Goal: Task Accomplishment & Management: Manage account settings

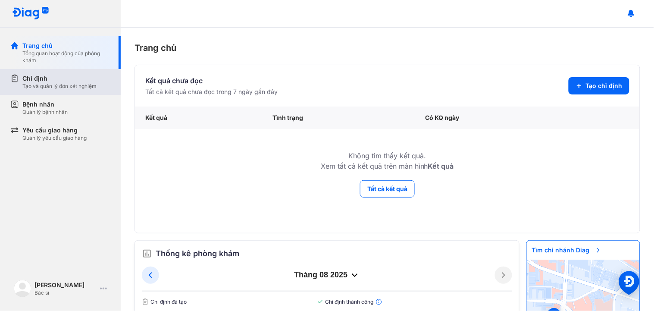
click at [44, 87] on div "Tạo và quản lý đơn xét nghiệm" at bounding box center [59, 86] width 74 height 7
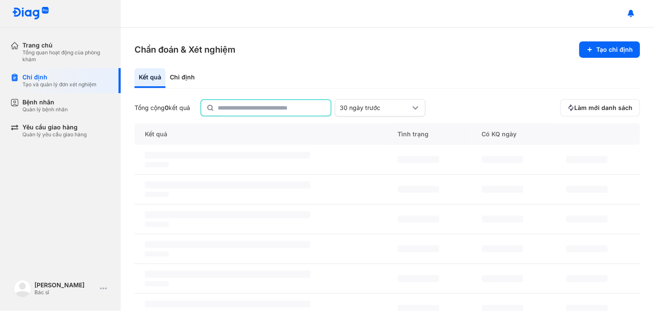
click at [239, 105] on input "text" at bounding box center [272, 108] width 108 height 16
type input "**********"
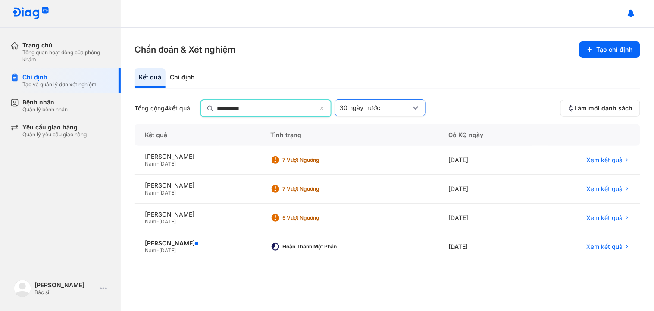
click at [421, 109] on icon at bounding box center [415, 108] width 10 height 10
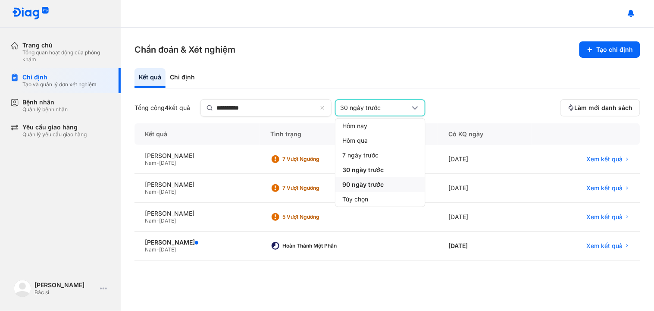
click at [382, 183] on span "90 ngày trước" at bounding box center [362, 185] width 41 height 8
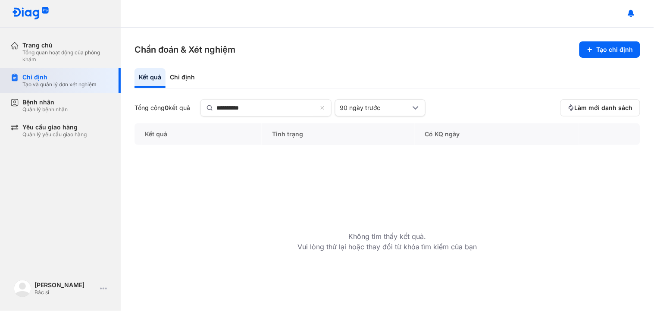
click at [32, 78] on div "Chỉ định" at bounding box center [59, 77] width 74 height 8
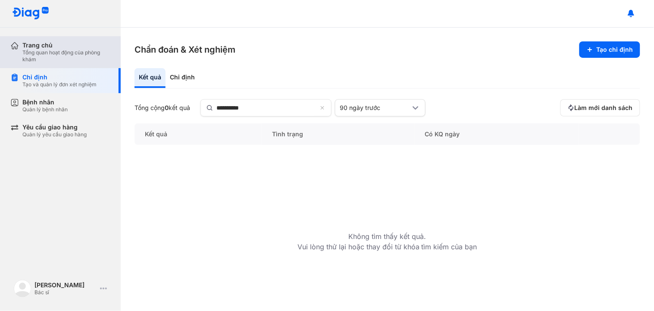
click at [56, 53] on div "Tổng quan hoạt động của phòng khám" at bounding box center [66, 56] width 88 height 14
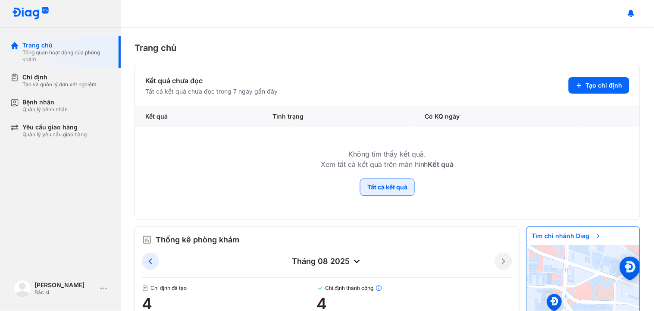
click at [371, 189] on button "Tất cả kết quả" at bounding box center [387, 186] width 55 height 17
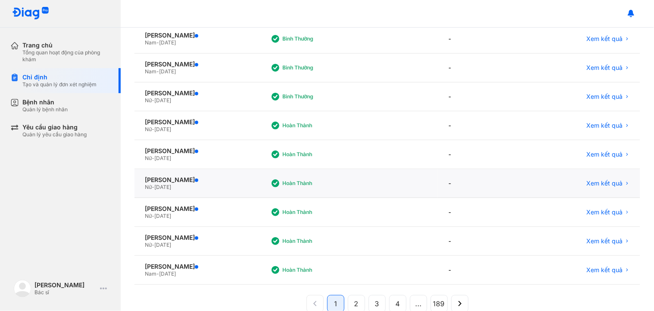
scroll to position [167, 0]
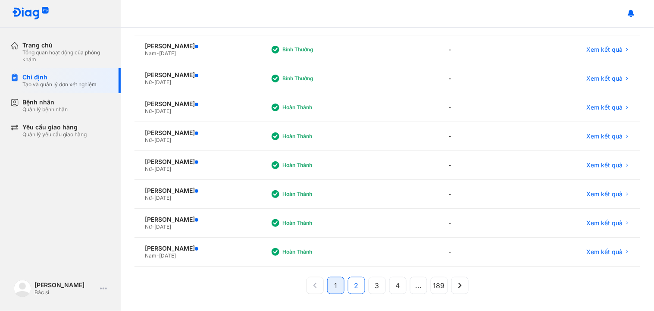
click at [353, 277] on button "2" at bounding box center [356, 285] width 17 height 17
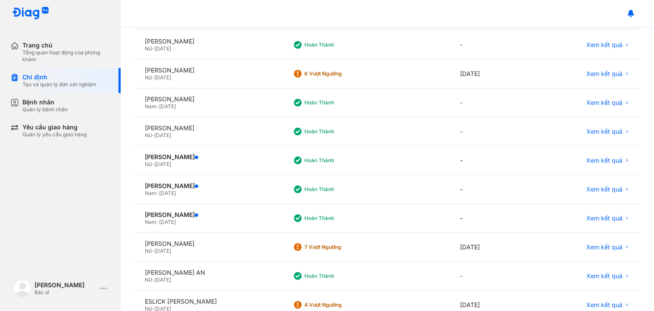
scroll to position [72, 0]
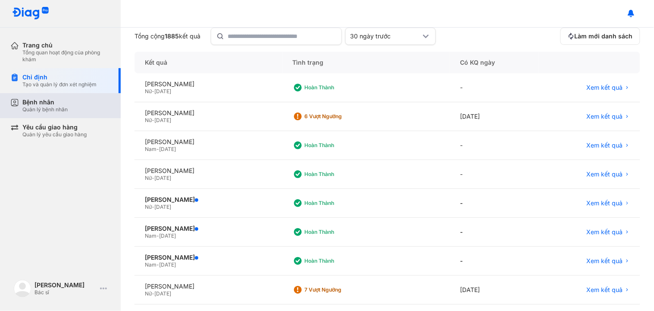
click at [68, 105] on div "Bệnh nhân Quản lý bệnh nhân" at bounding box center [66, 105] width 88 height 15
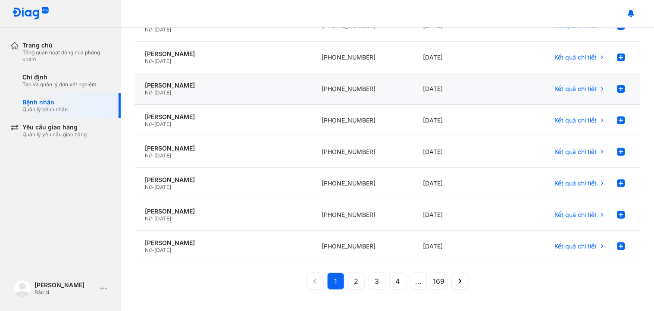
scroll to position [181, 0]
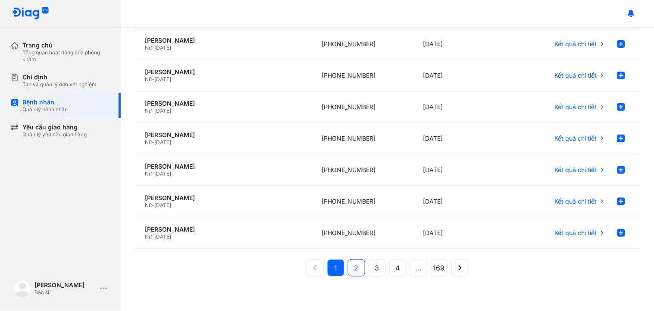
click at [356, 265] on button "2" at bounding box center [356, 267] width 17 height 17
click at [583, 77] on span "Kết quả chi tiết" at bounding box center [576, 76] width 42 height 8
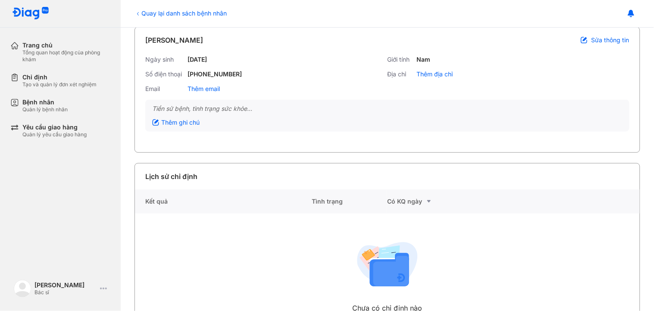
scroll to position [72, 0]
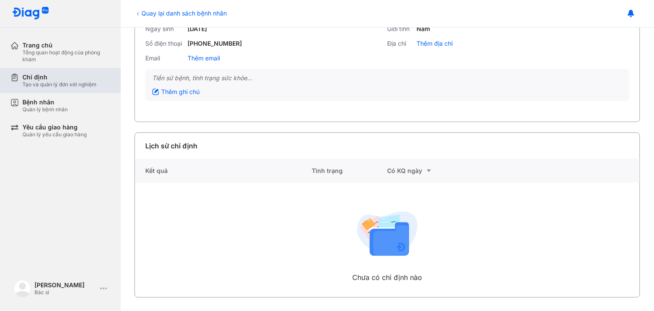
click at [19, 81] on div "Chỉ định Tạo và quản lý đơn xét nghiệm" at bounding box center [65, 80] width 110 height 25
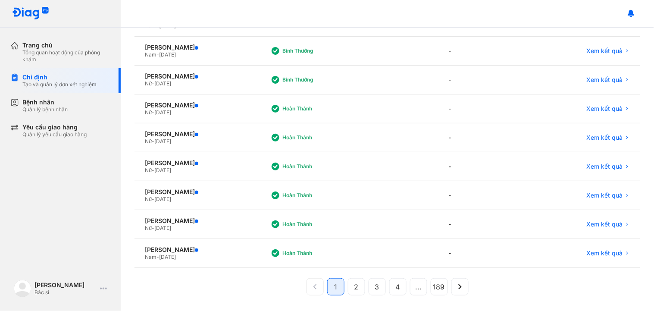
scroll to position [167, 0]
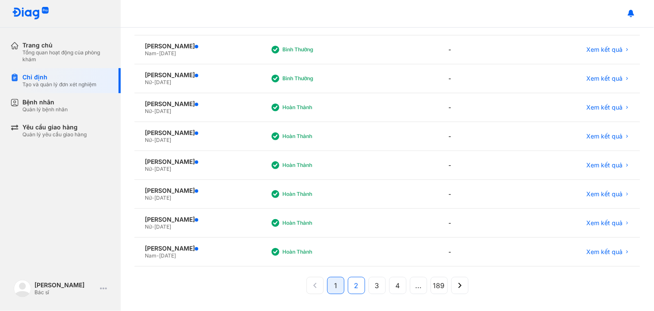
click at [355, 287] on span "2" at bounding box center [356, 285] width 4 height 10
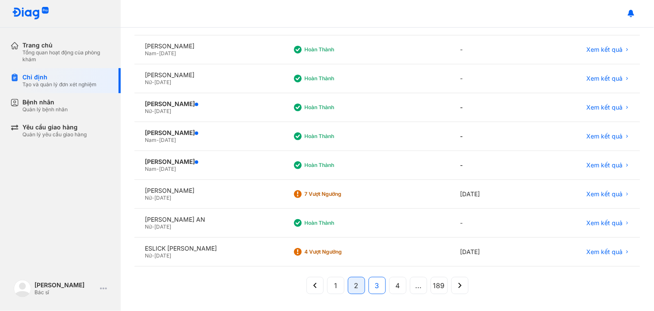
click at [368, 287] on button "3" at bounding box center [376, 285] width 17 height 17
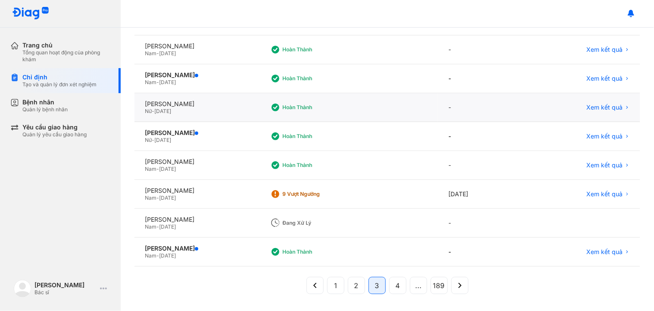
scroll to position [0, 0]
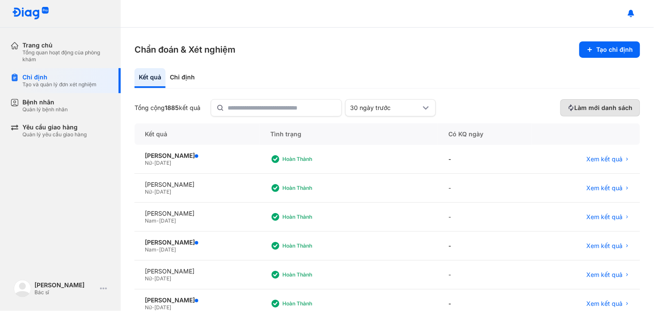
click at [585, 101] on button "Làm mới danh sách" at bounding box center [600, 107] width 80 height 17
click at [587, 110] on span "Làm mới danh sách" at bounding box center [603, 108] width 58 height 8
click at [277, 110] on input "text" at bounding box center [281, 108] width 109 height 16
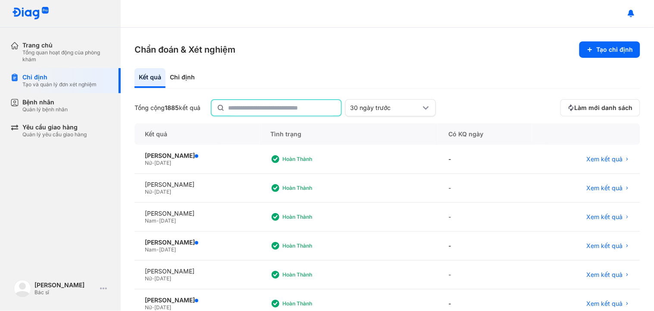
click at [276, 107] on input "text" at bounding box center [282, 108] width 108 height 16
click at [304, 109] on input "text" at bounding box center [282, 108] width 108 height 16
click at [281, 108] on input "text" at bounding box center [281, 108] width 109 height 16
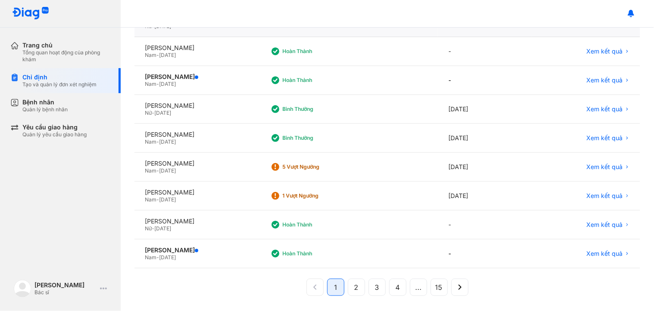
scroll to position [167, 0]
click at [355, 284] on button "2" at bounding box center [356, 286] width 17 height 17
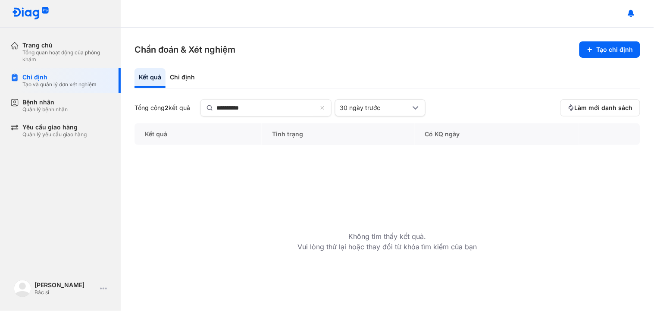
scroll to position [0, 0]
click at [291, 103] on input "**********" at bounding box center [267, 108] width 100 height 16
drag, startPoint x: 291, startPoint y: 103, endPoint x: 190, endPoint y: 127, distance: 103.1
click at [190, 127] on div "**********" at bounding box center [386, 198] width 505 height 198
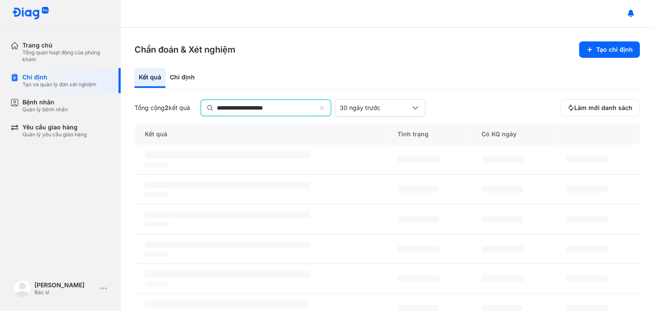
type input "**********"
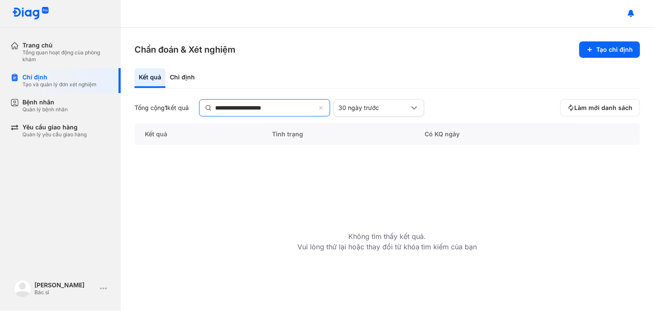
click at [324, 106] on icon at bounding box center [322, 108] width 6 height 7
click at [315, 106] on input "**********" at bounding box center [265, 108] width 100 height 16
